Goal: Navigation & Orientation: Find specific page/section

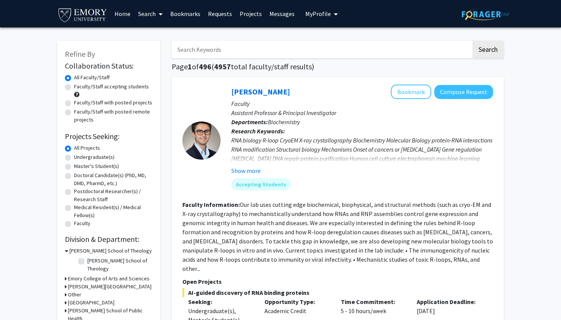
click at [324, 16] on span "My Profile" at bounding box center [318, 14] width 26 height 8
click at [271, 10] on link "Messages" at bounding box center [282, 13] width 33 height 27
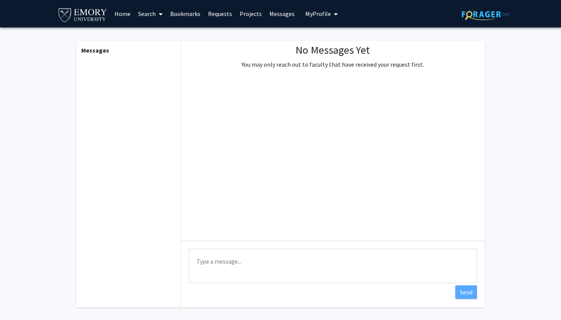
click at [218, 13] on link "Requests" at bounding box center [220, 13] width 32 height 27
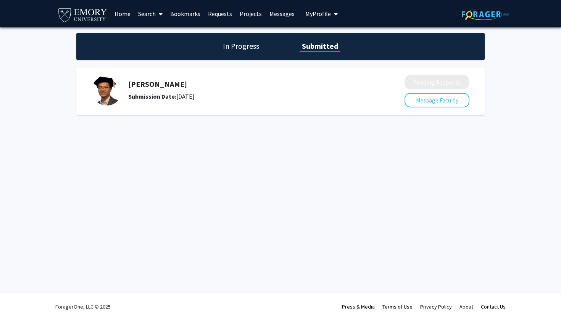
click at [246, 56] on div "In Progress Submitted" at bounding box center [280, 46] width 408 height 27
click at [240, 52] on h1 "In Progress" at bounding box center [241, 46] width 41 height 11
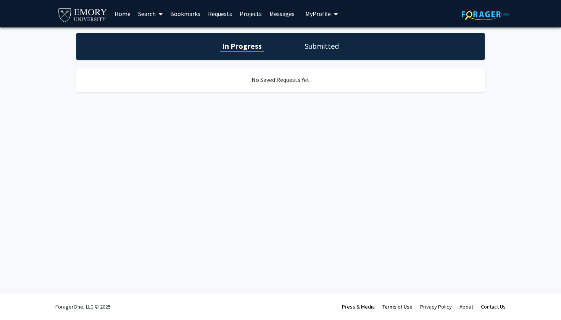
click at [139, 18] on link "Search" at bounding box center [150, 13] width 32 height 27
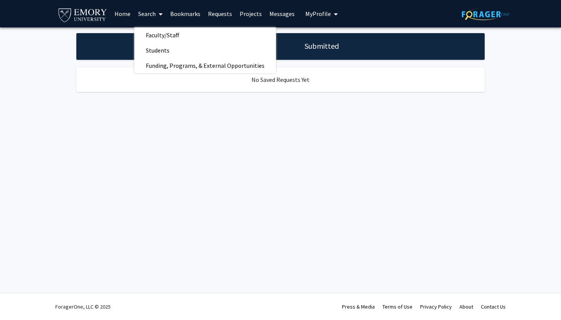
click at [114, 10] on link "Home" at bounding box center [123, 13] width 24 height 27
